Goal: Check status: Check status

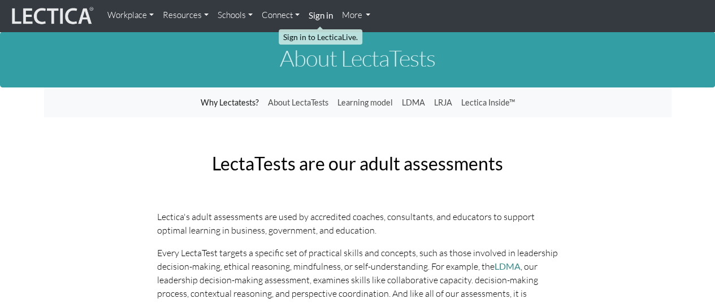
click at [316, 15] on strong "Sign in" at bounding box center [320, 15] width 24 height 10
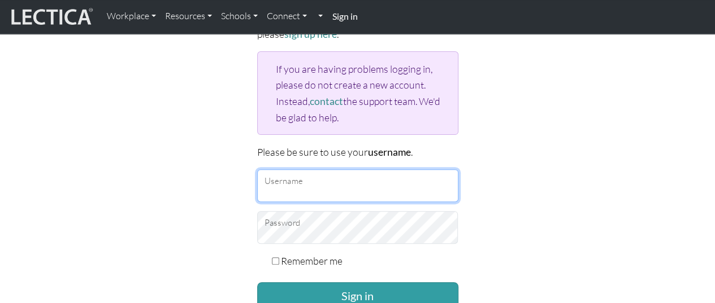
type input "durwinfoster"
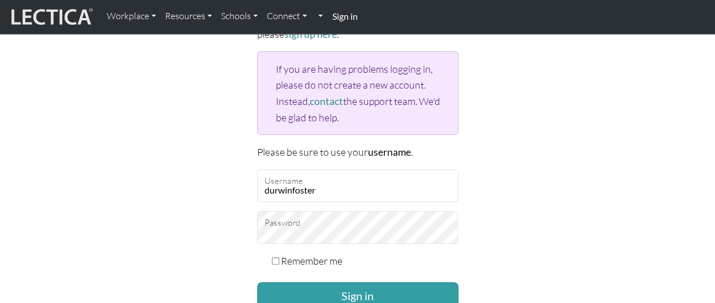
click at [275, 258] on input "Remember me" at bounding box center [275, 261] width 7 height 7
checkbox input "true"
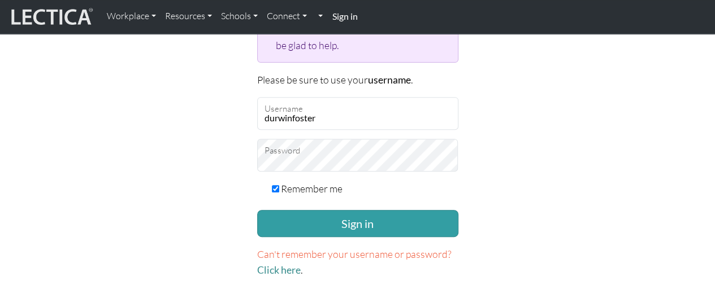
scroll to position [226, 0]
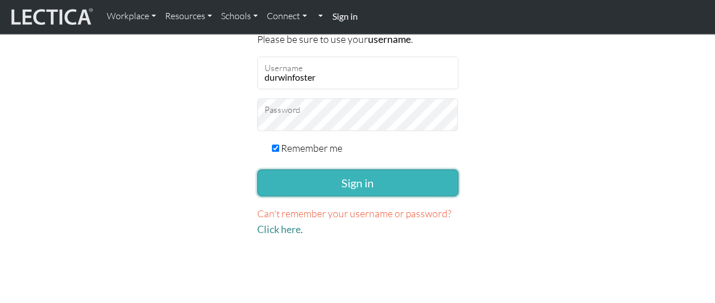
click at [315, 184] on button "Sign in" at bounding box center [357, 183] width 201 height 27
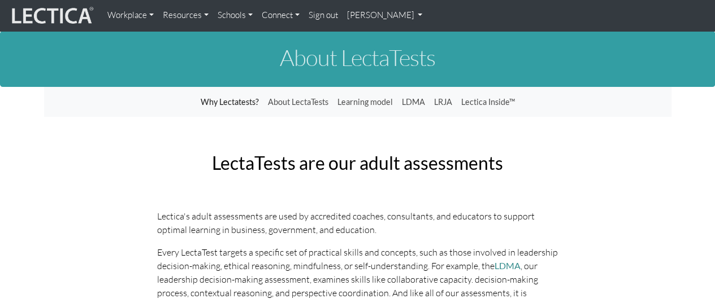
click at [402, 16] on link "Durwin Foster" at bounding box center [384, 16] width 85 height 22
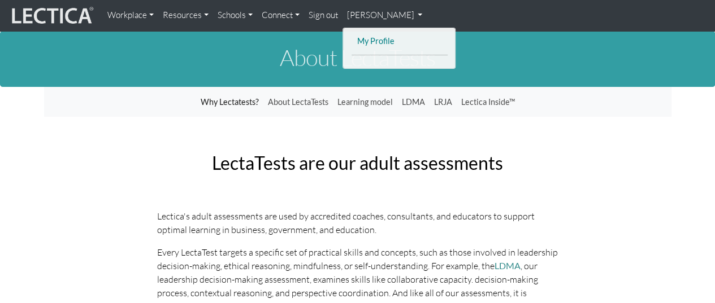
click at [376, 38] on link "My Profile" at bounding box center [399, 41] width 90 height 14
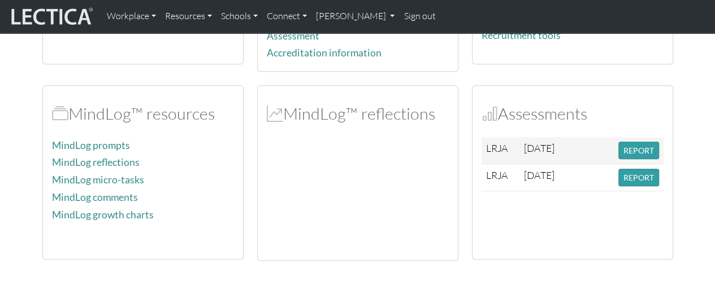
scroll to position [226, 0]
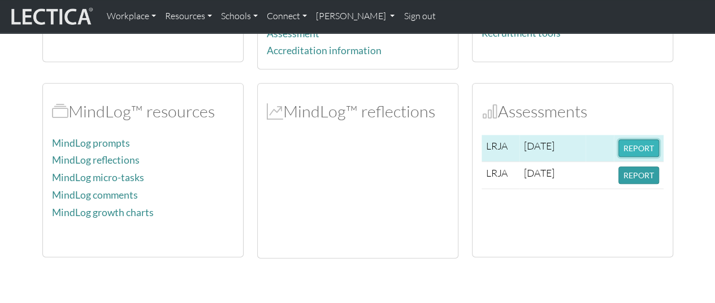
click at [636, 145] on button "REPORT" at bounding box center [638, 149] width 41 height 18
click at [631, 142] on button "REPORT" at bounding box center [638, 149] width 41 height 18
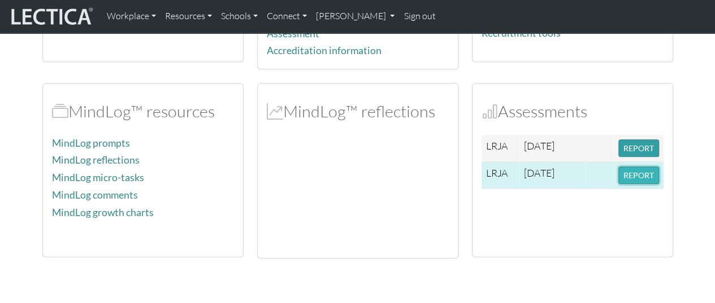
click at [643, 171] on button "REPORT" at bounding box center [638, 176] width 41 height 18
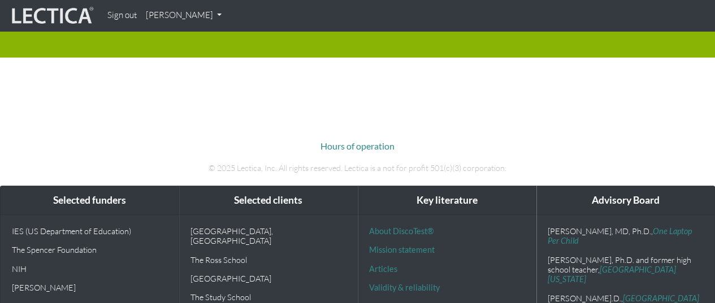
click at [561, 14] on div "Sign out [PERSON_NAME] My Profile" at bounding box center [404, 16] width 603 height 22
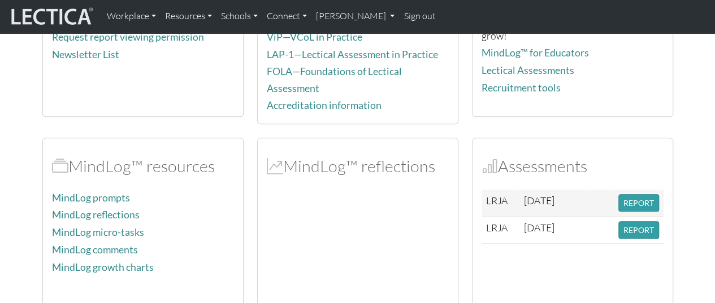
scroll to position [57, 0]
